Goal: Communication & Community: Ask a question

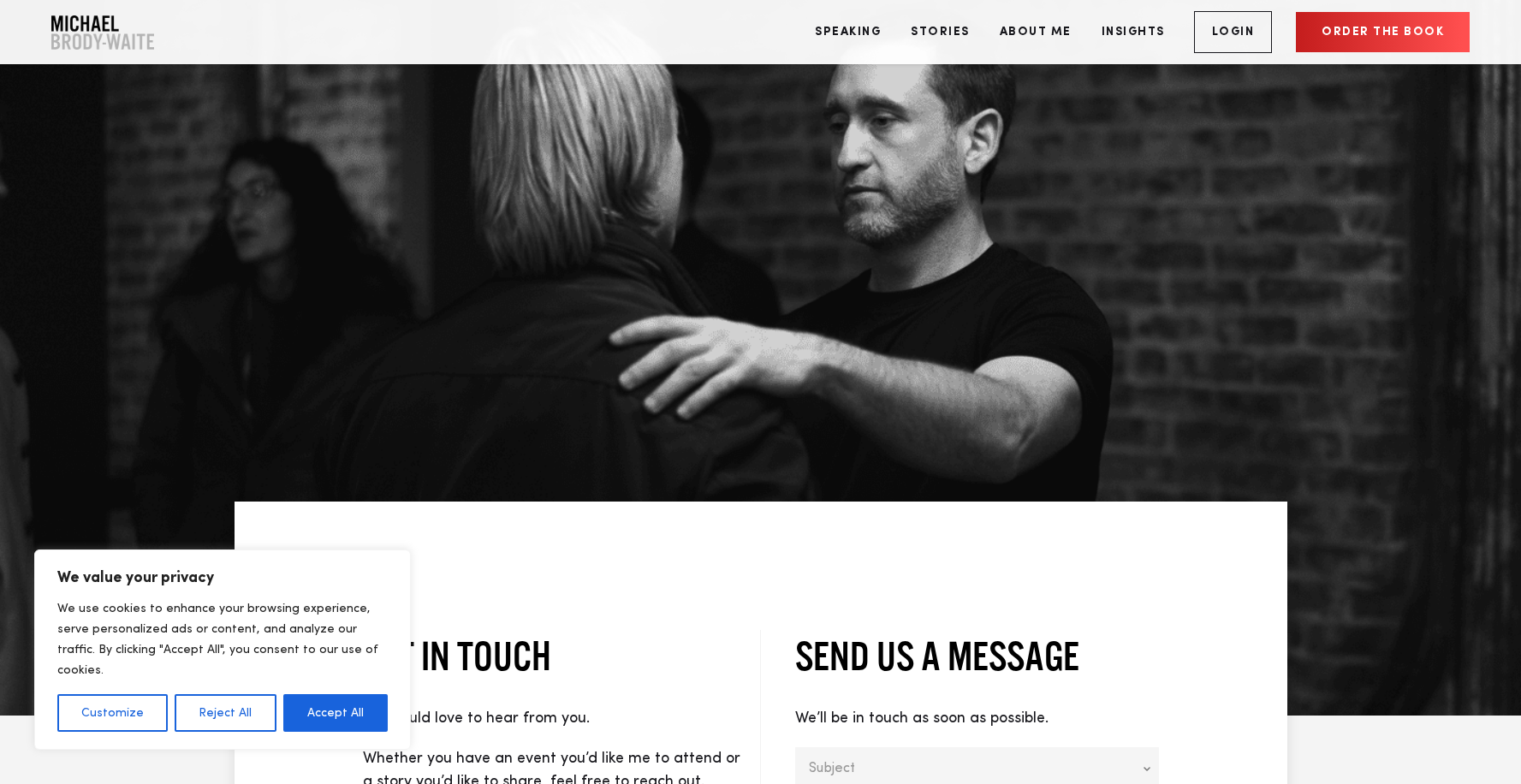
click at [357, 706] on button "Accept All" at bounding box center [335, 713] width 104 height 38
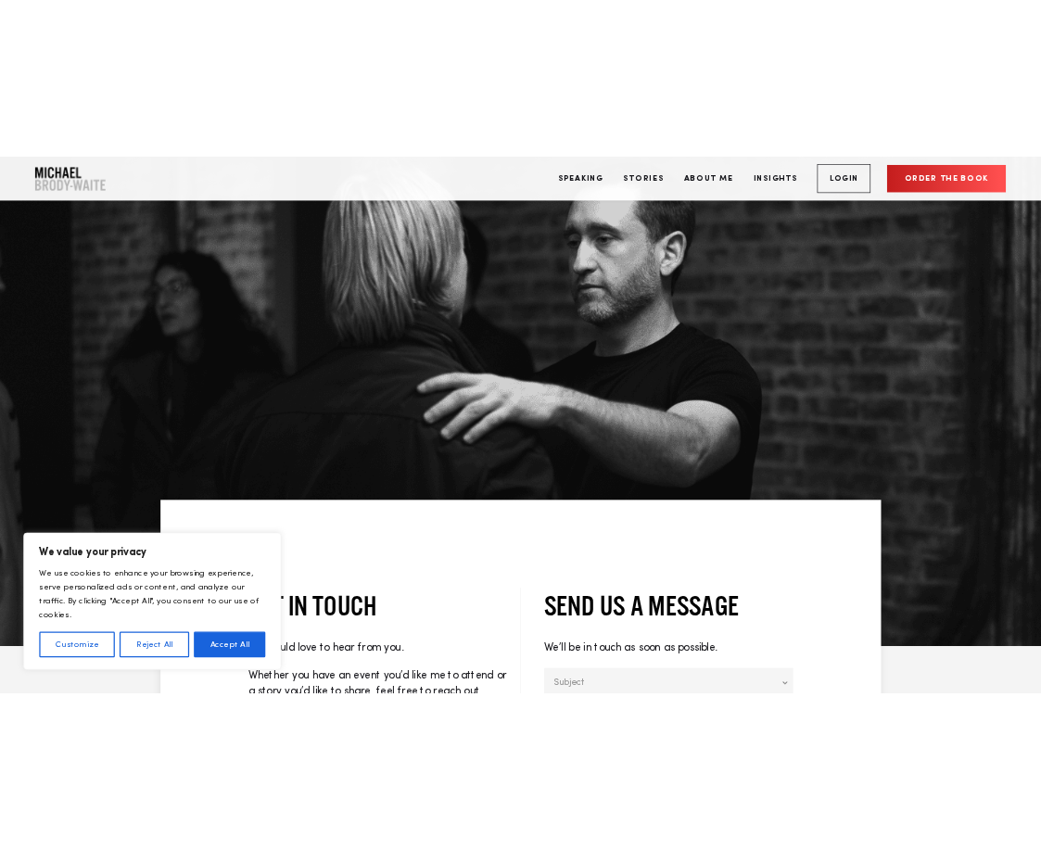
scroll to position [366, 0]
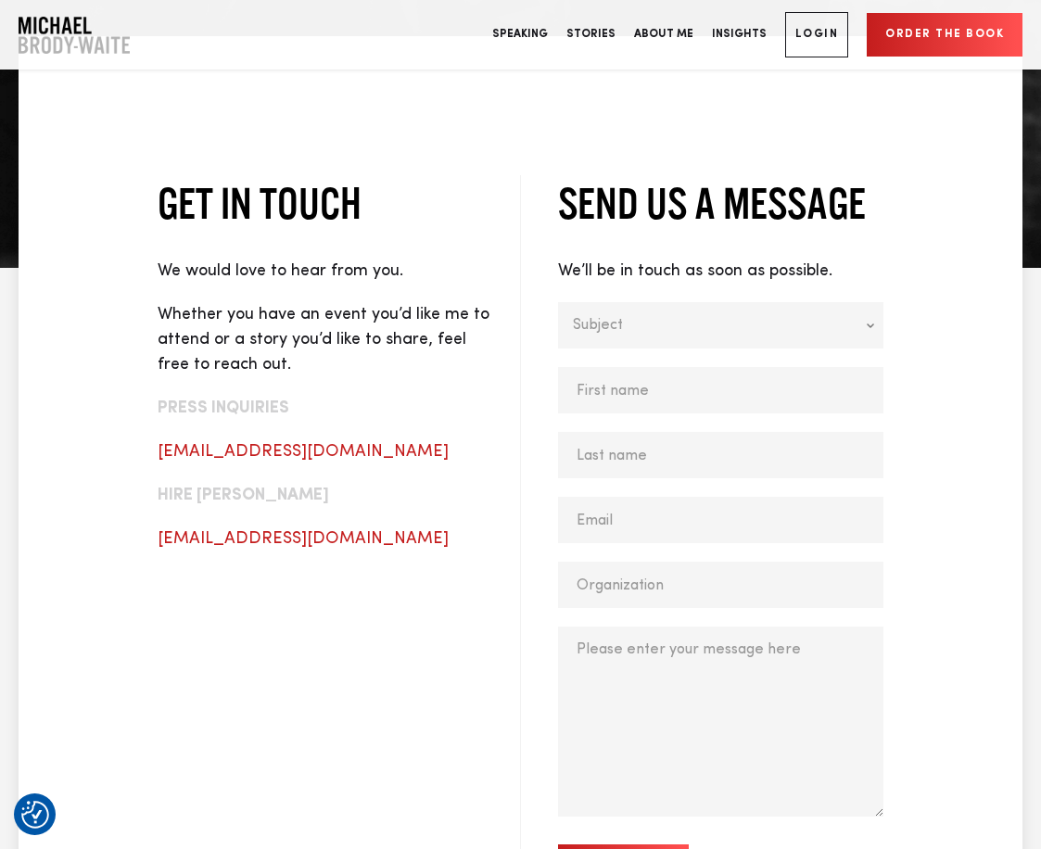
scroll to position [743, 0]
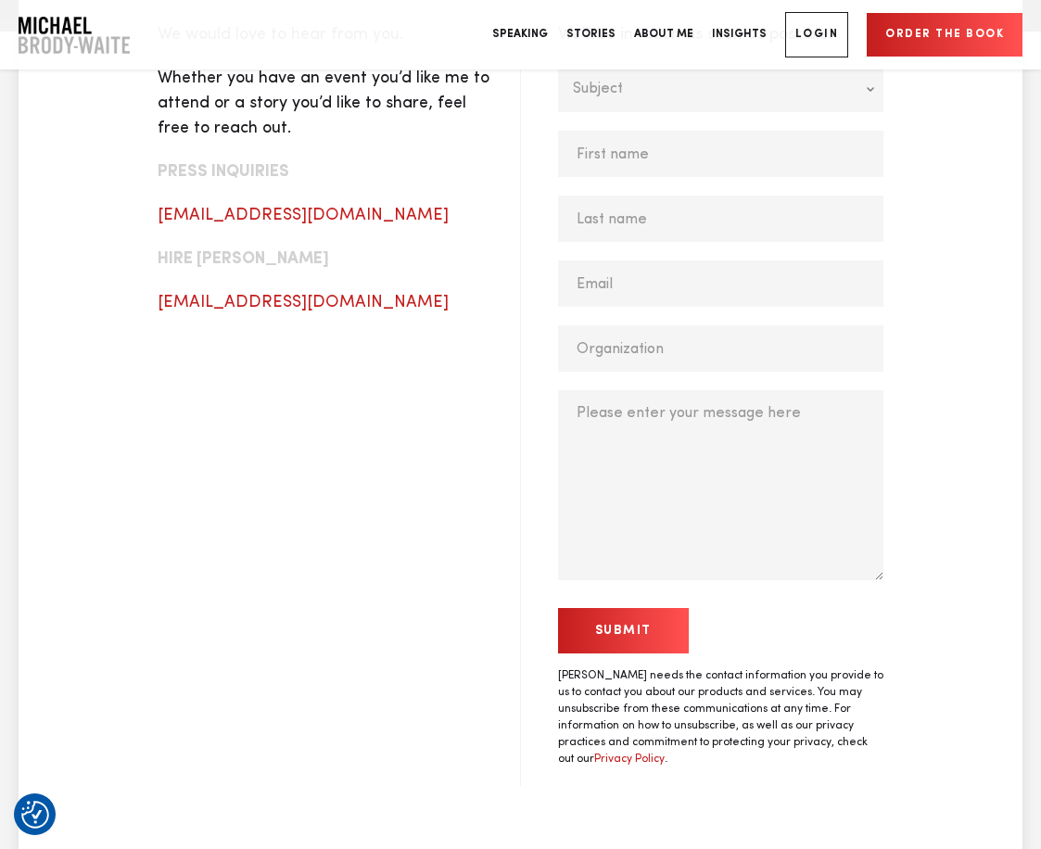
click at [645, 636] on input "Submit" at bounding box center [623, 630] width 131 height 45
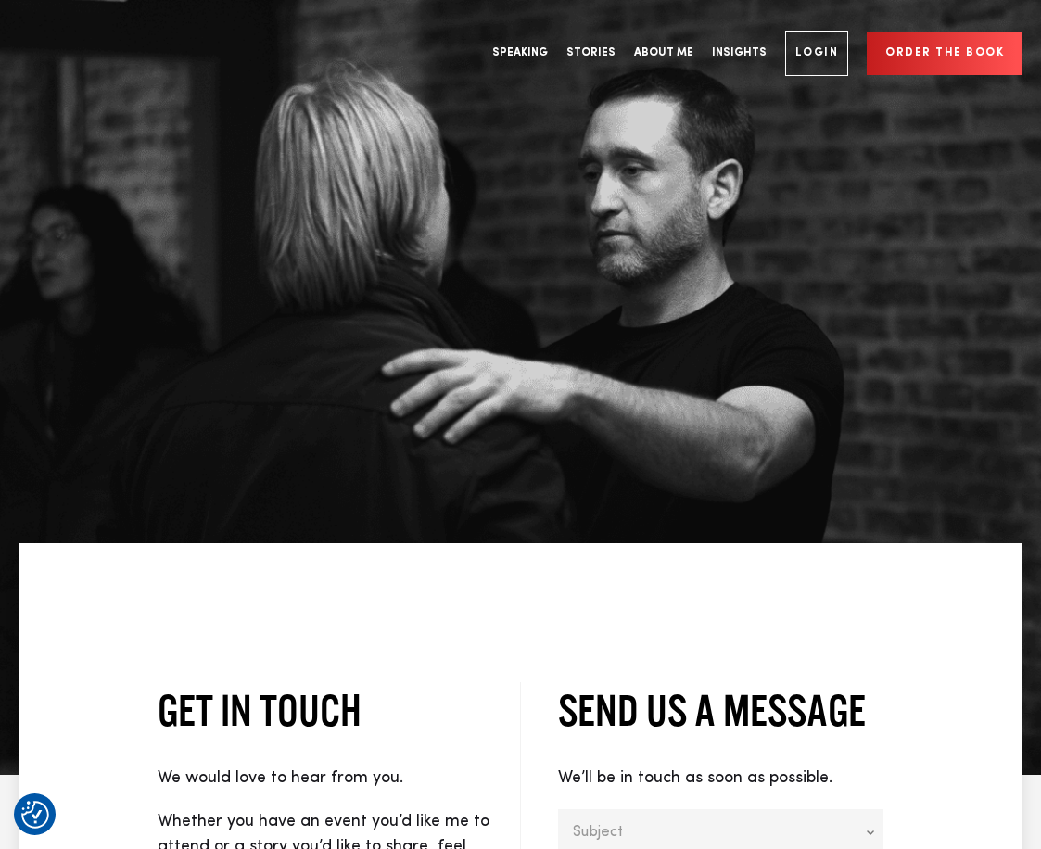
scroll to position [743, 0]
